Goal: Task Accomplishment & Management: Manage account settings

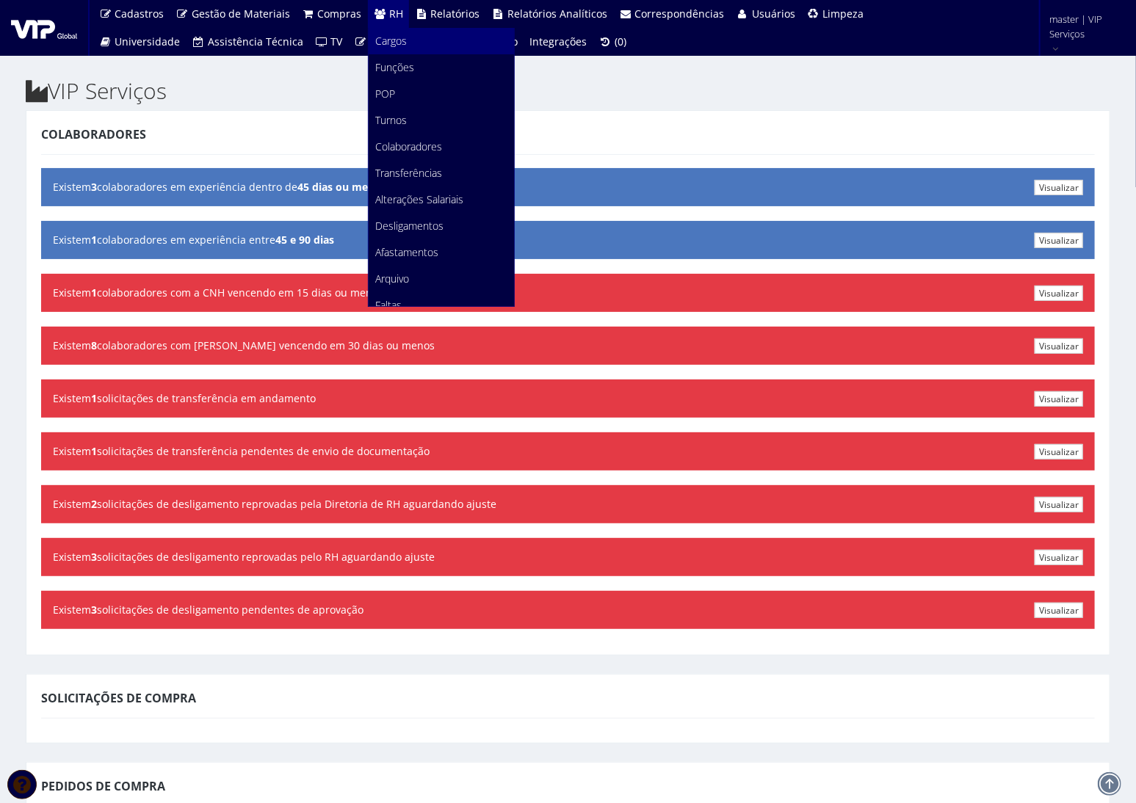
click at [395, 42] on span "Cargos" at bounding box center [392, 41] width 32 height 14
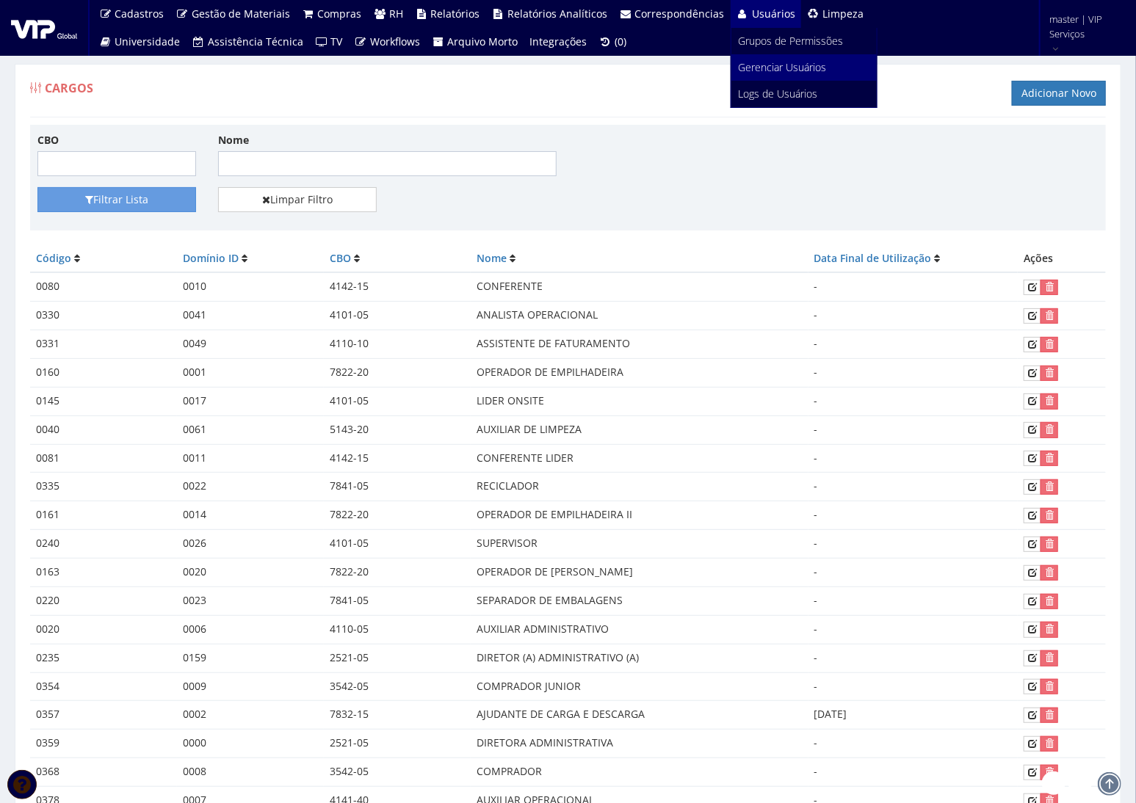
click at [776, 72] on span "Gerenciar Usuários" at bounding box center [783, 67] width 88 height 14
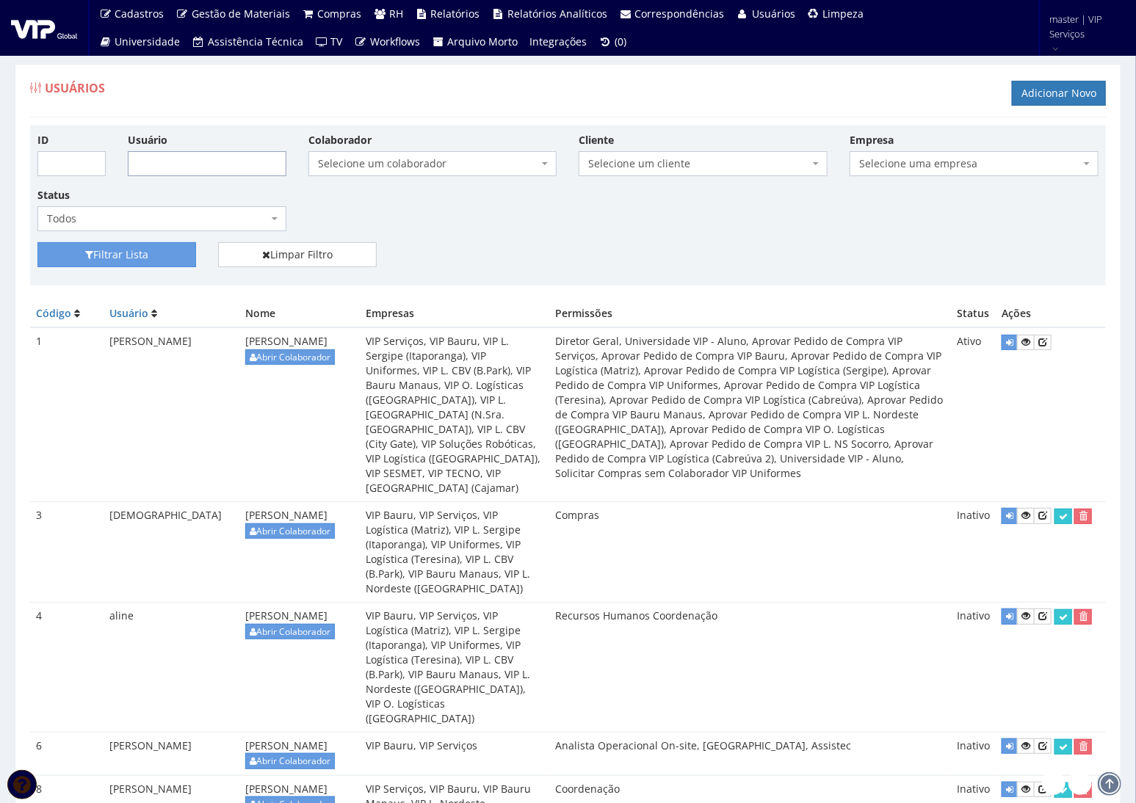
click at [244, 167] on input "Usuário" at bounding box center [207, 163] width 159 height 25
type input "ana lima"
click at [37, 242] on button "Filtrar Lista" at bounding box center [116, 254] width 159 height 25
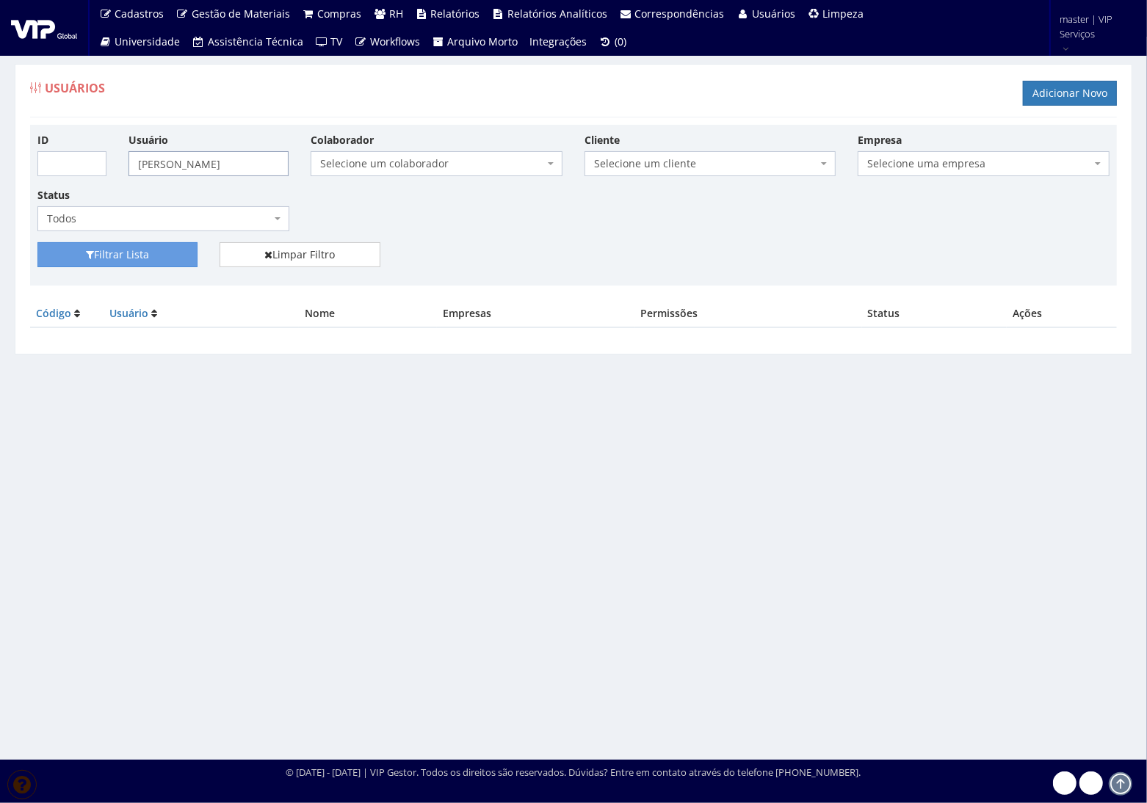
drag, startPoint x: 223, startPoint y: 151, endPoint x: 156, endPoint y: 156, distance: 67.0
click at [156, 156] on input "ana lima" at bounding box center [209, 163] width 160 height 25
type input "ana"
click at [37, 242] on button "Filtrar Lista" at bounding box center [117, 254] width 160 height 25
click at [104, 251] on button "Filtrar Lista" at bounding box center [117, 254] width 160 height 25
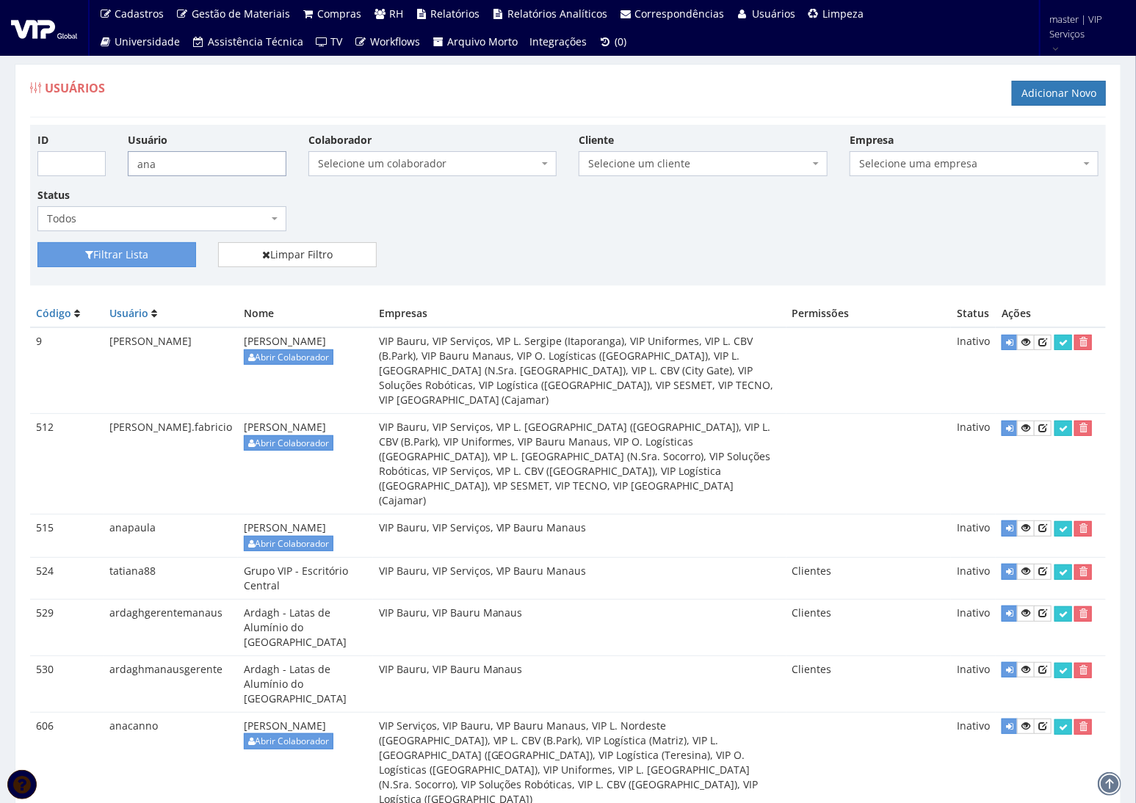
click at [235, 162] on input "ana" at bounding box center [207, 163] width 159 height 25
type input "ana.lima"
click at [37, 242] on button "Filtrar Lista" at bounding box center [116, 254] width 159 height 25
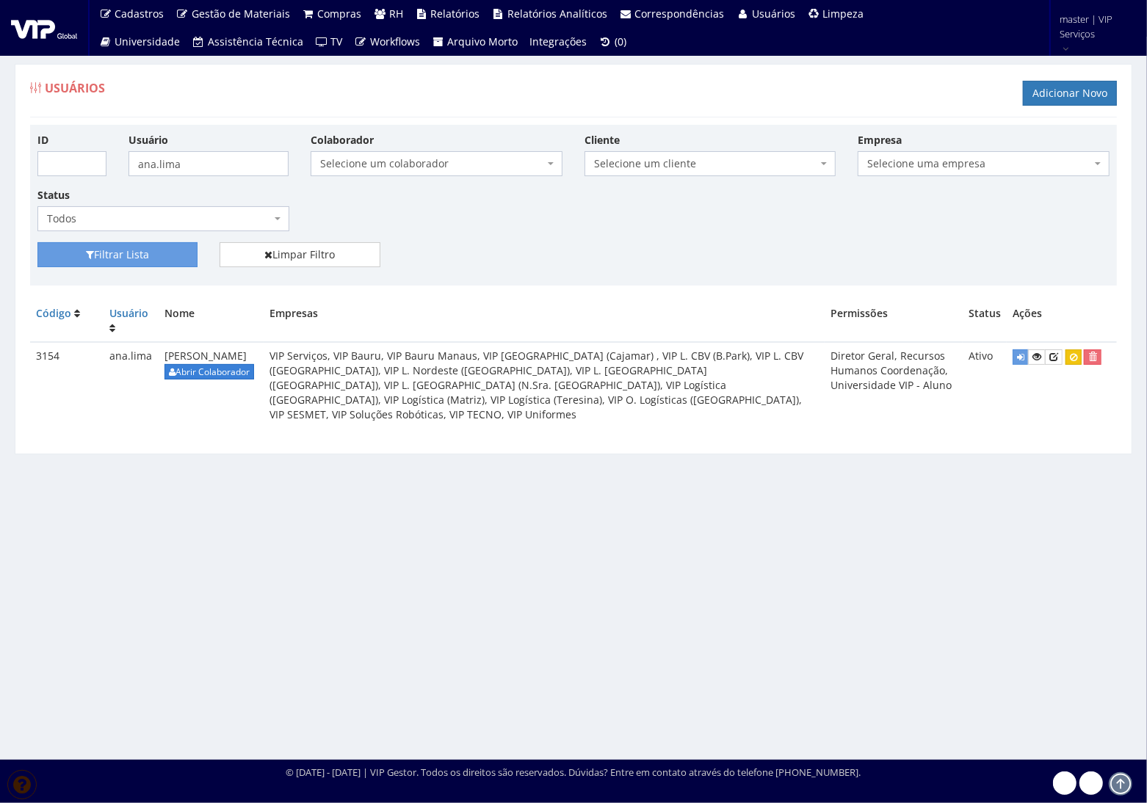
click at [245, 369] on link "Abrir Colaborador" at bounding box center [210, 371] width 90 height 15
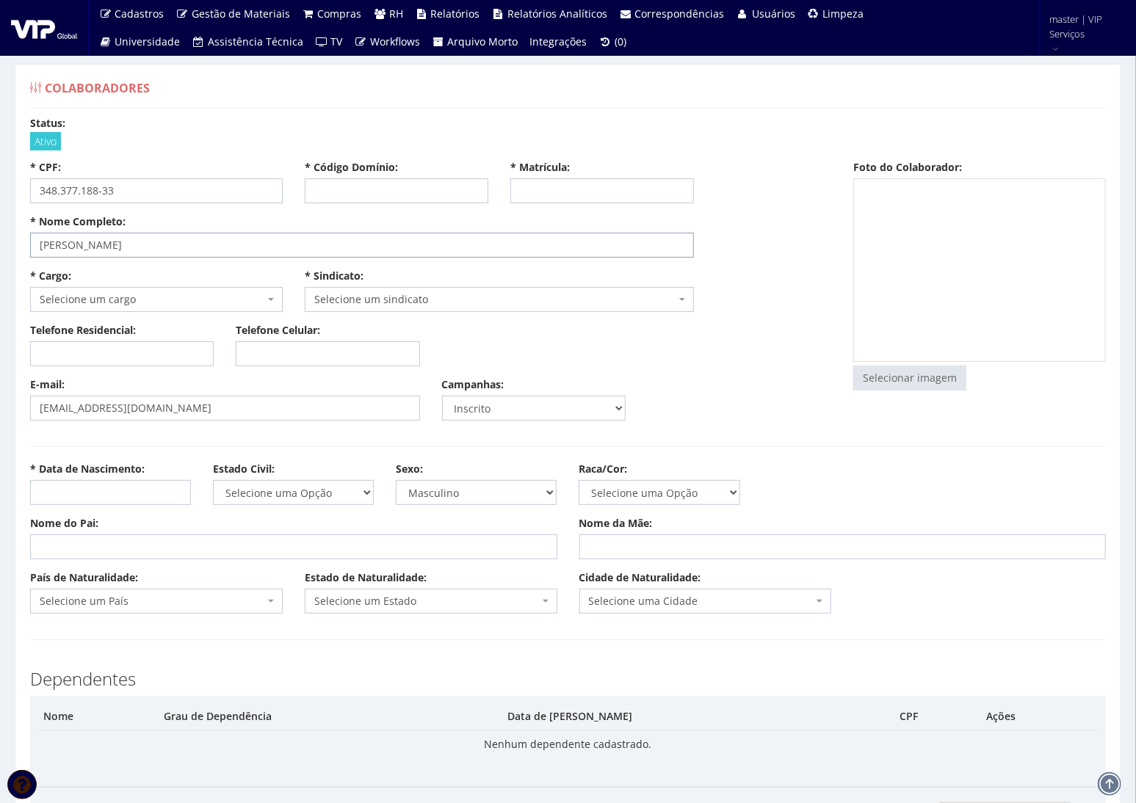
drag, startPoint x: 203, startPoint y: 242, endPoint x: 264, endPoint y: 103, distance: 151.9
click at [34, 233] on input "[PERSON_NAME]" at bounding box center [362, 245] width 664 height 25
click at [496, 341] on div "Telefone Residencial: Telefone Celular:" at bounding box center [430, 350] width 823 height 54
click at [245, 244] on input "[PERSON_NAME]" at bounding box center [362, 245] width 664 height 25
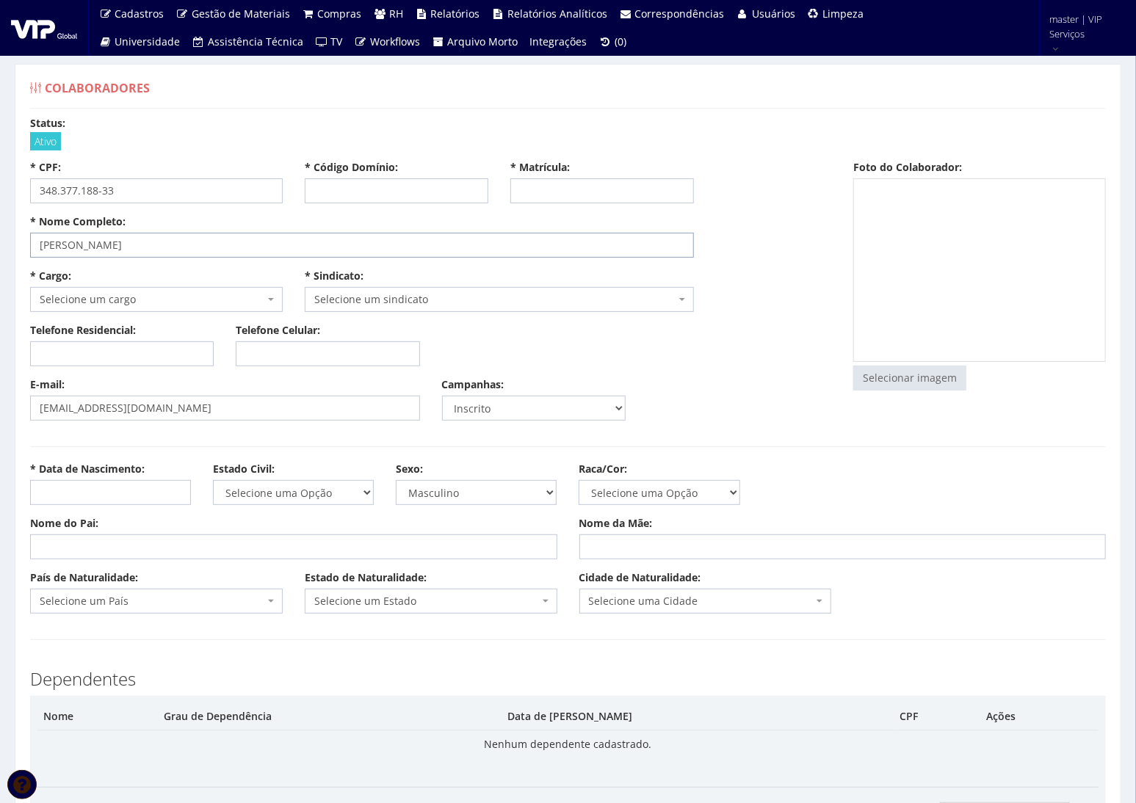
click at [245, 244] on input "[PERSON_NAME]" at bounding box center [362, 245] width 664 height 25
click at [618, 339] on div "Telefone Residencial: Telefone Celular:" at bounding box center [430, 350] width 823 height 54
click at [168, 192] on input "348.377.188-33" at bounding box center [156, 190] width 253 height 25
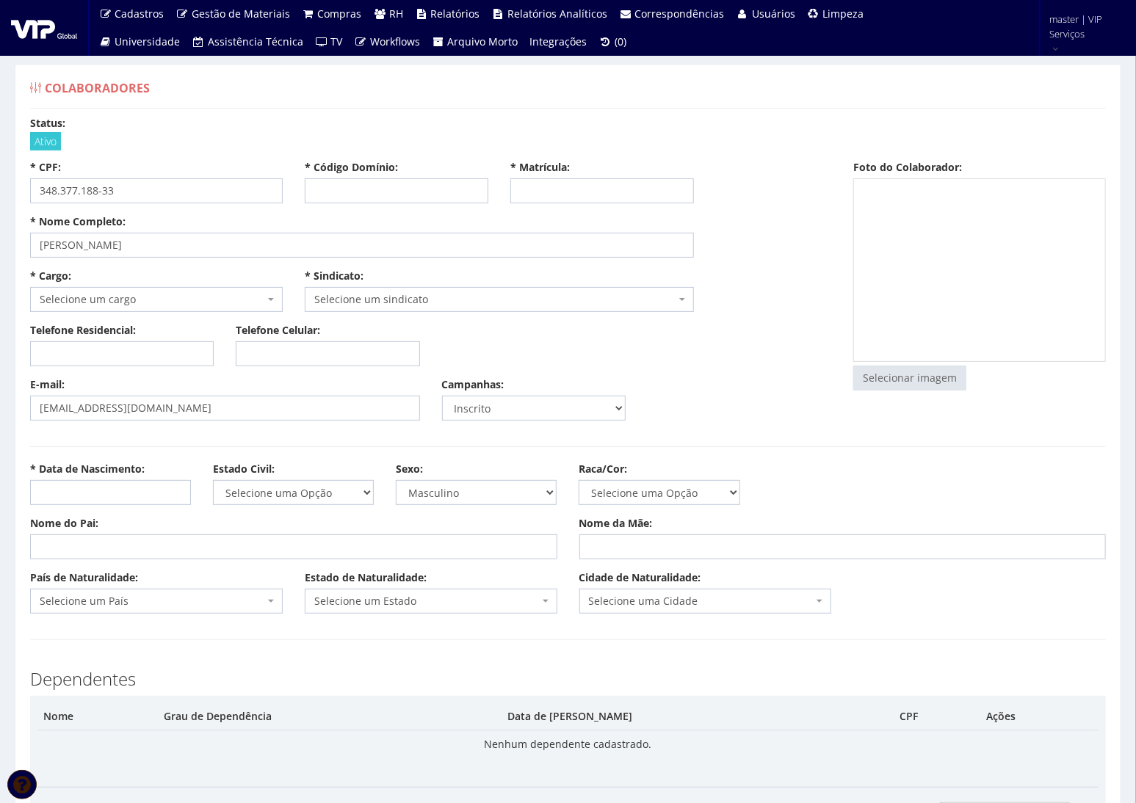
click at [340, 140] on div "Ativo" at bounding box center [568, 141] width 1076 height 15
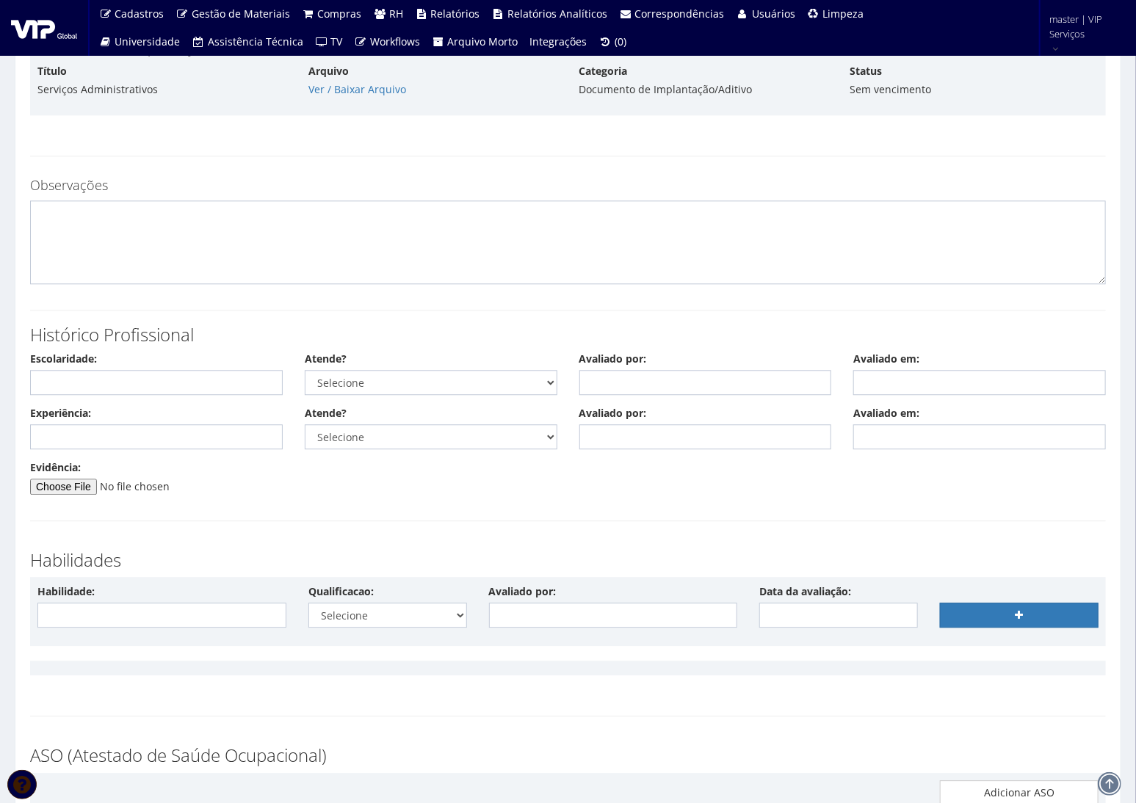
scroll to position [6536, 0]
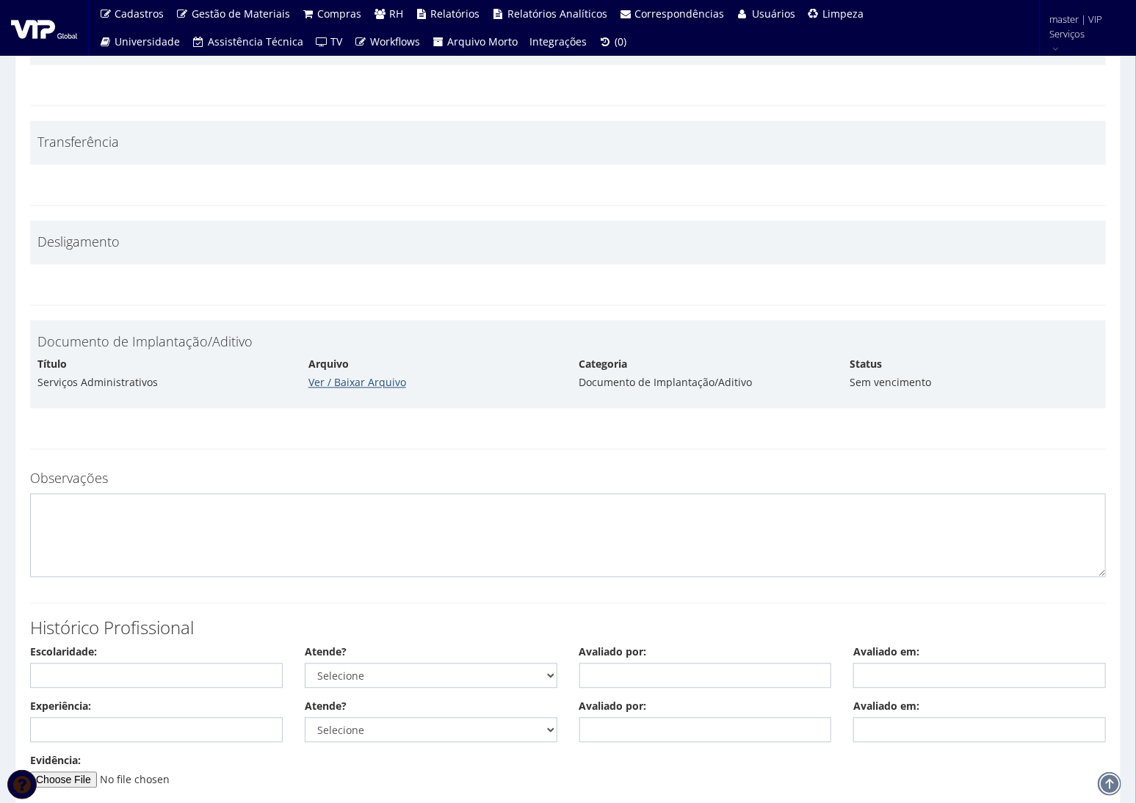
click at [357, 376] on link "Ver / Baixar Arquivo" at bounding box center [357, 383] width 98 height 14
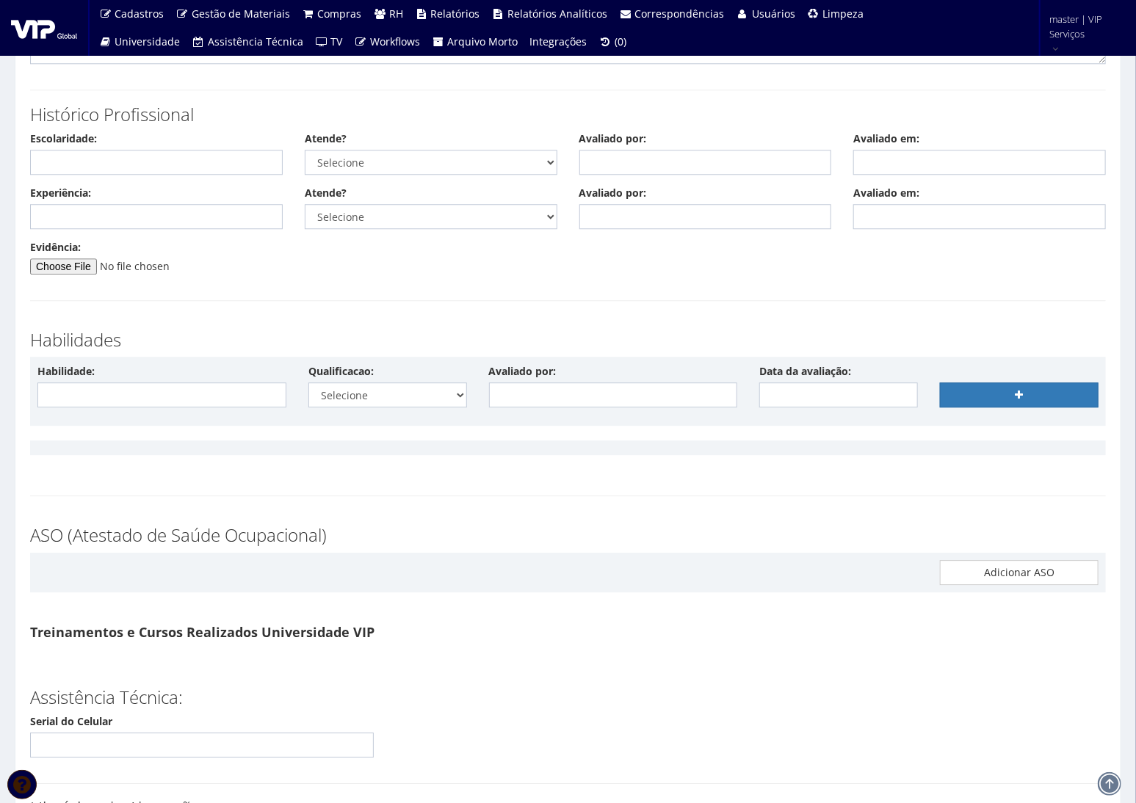
scroll to position [7417, 0]
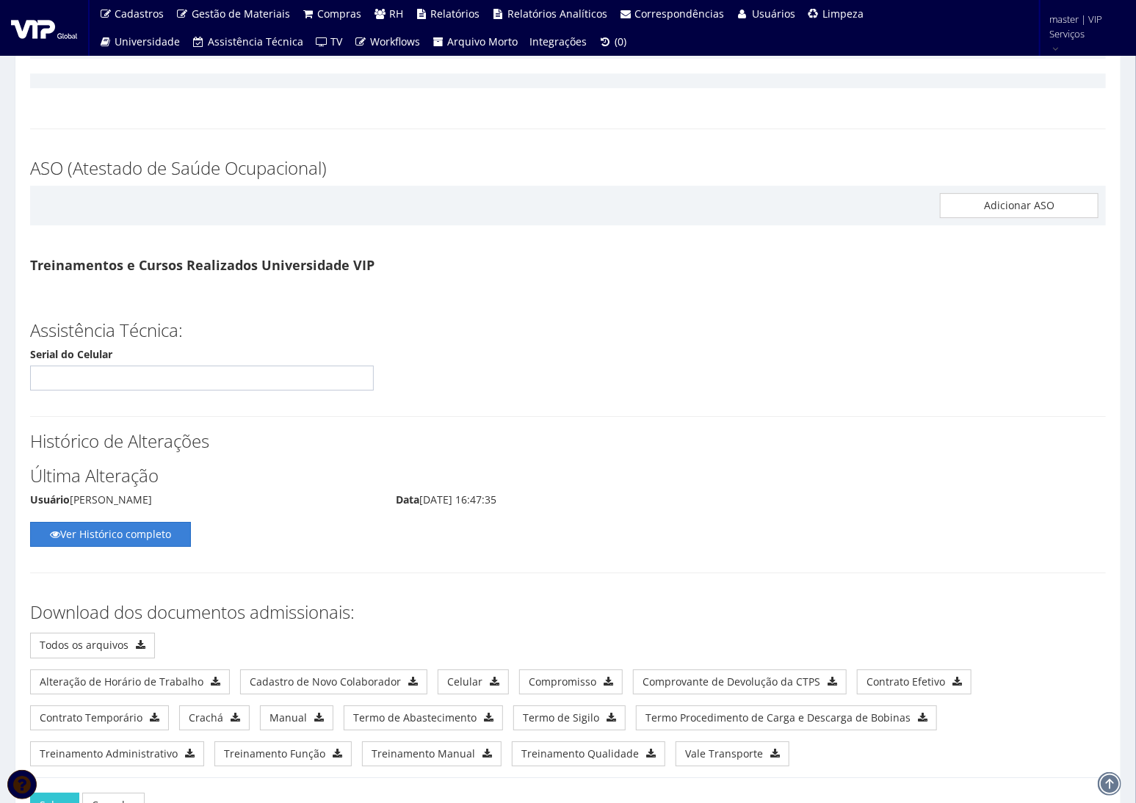
click at [153, 522] on link "Ver Histórico completo" at bounding box center [110, 534] width 161 height 25
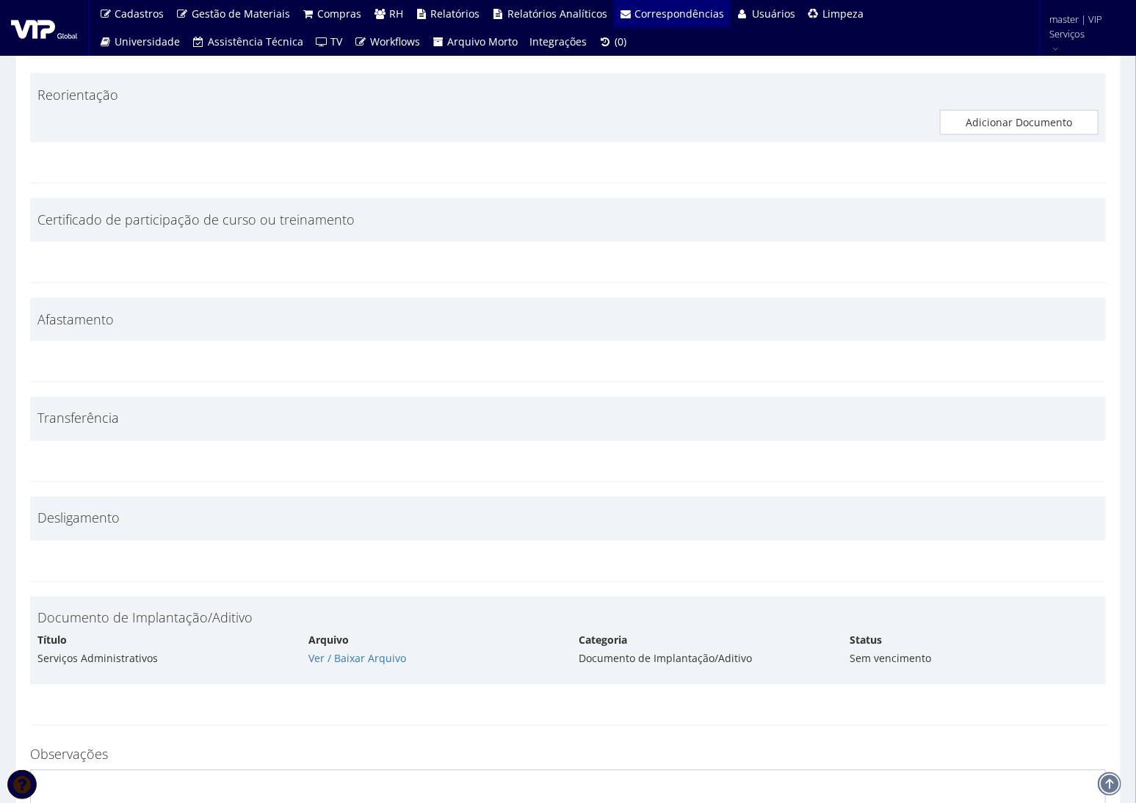
scroll to position [6113, 0]
